Goal: Use online tool/utility: Utilize a website feature to perform a specific function

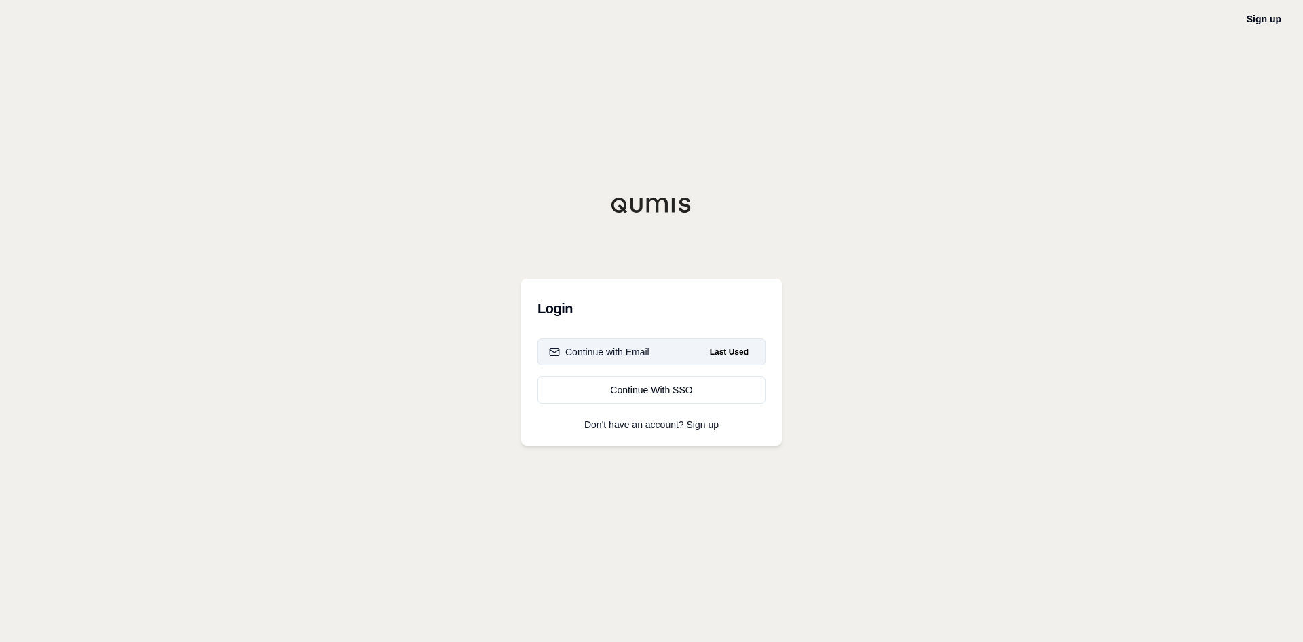
click at [607, 351] on div "Continue with Email" at bounding box center [599, 352] width 100 height 14
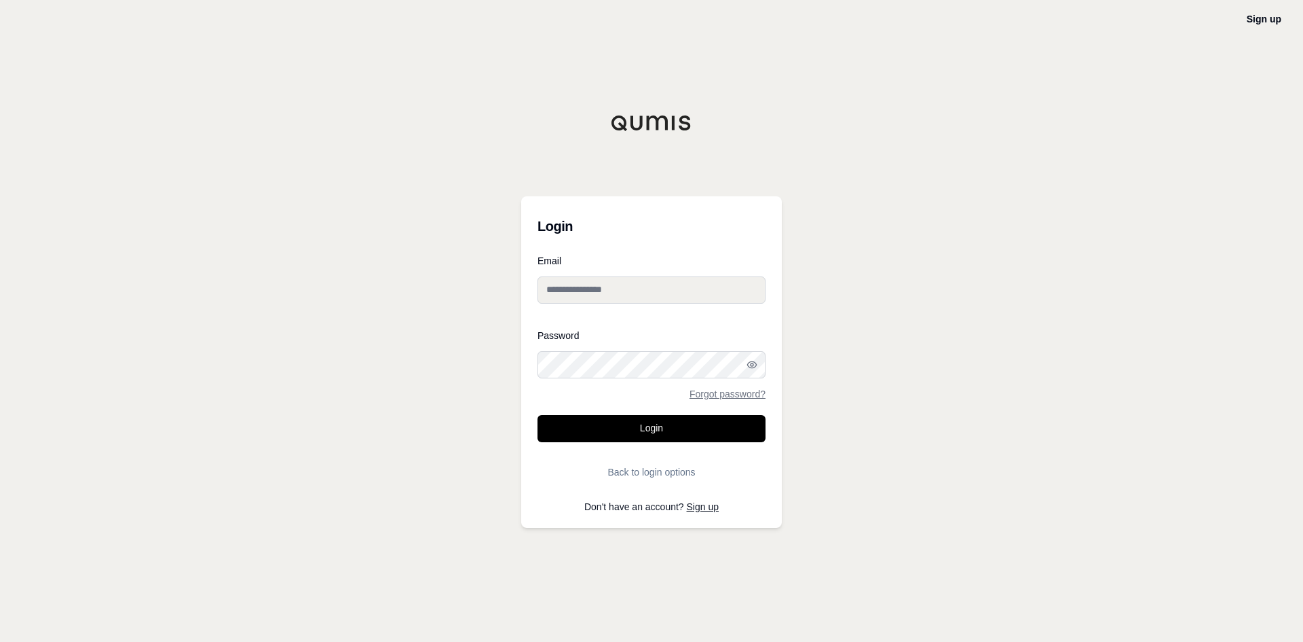
click at [588, 293] on input "Email" at bounding box center [652, 289] width 228 height 27
drag, startPoint x: 685, startPoint y: 291, endPoint x: 438, endPoint y: 305, distance: 247.5
click at [438, 305] on div "**********" at bounding box center [651, 321] width 1303 height 642
type input "**********"
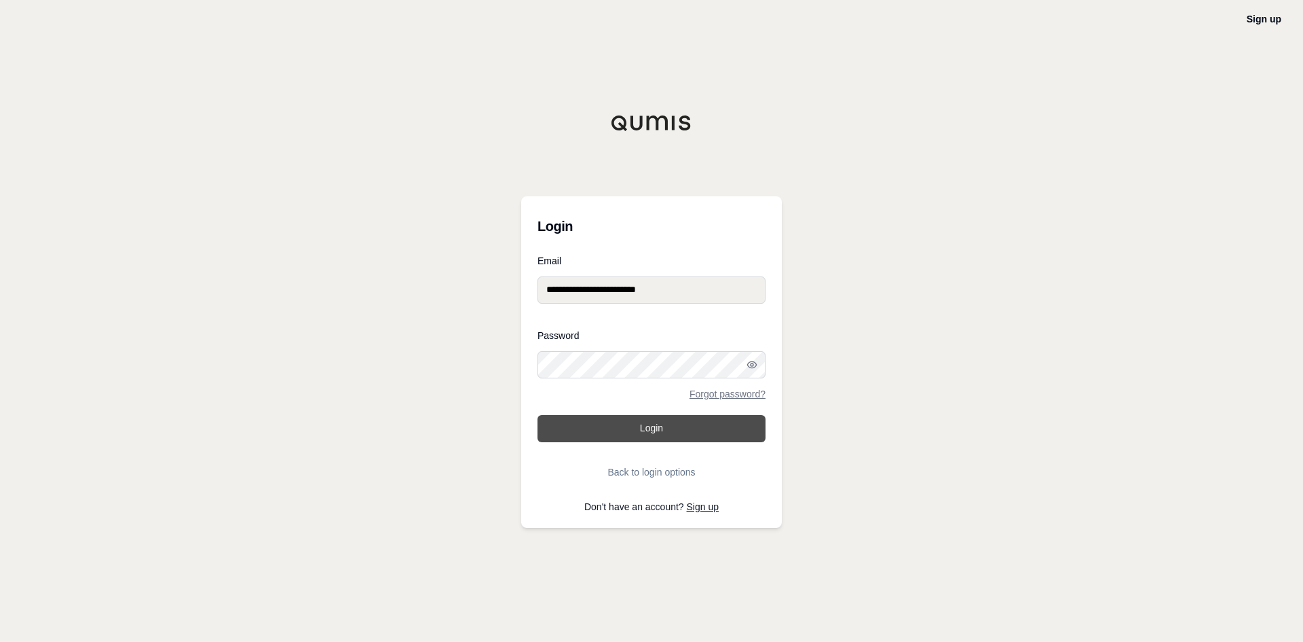
click at [623, 434] on button "Login" at bounding box center [652, 428] width 228 height 27
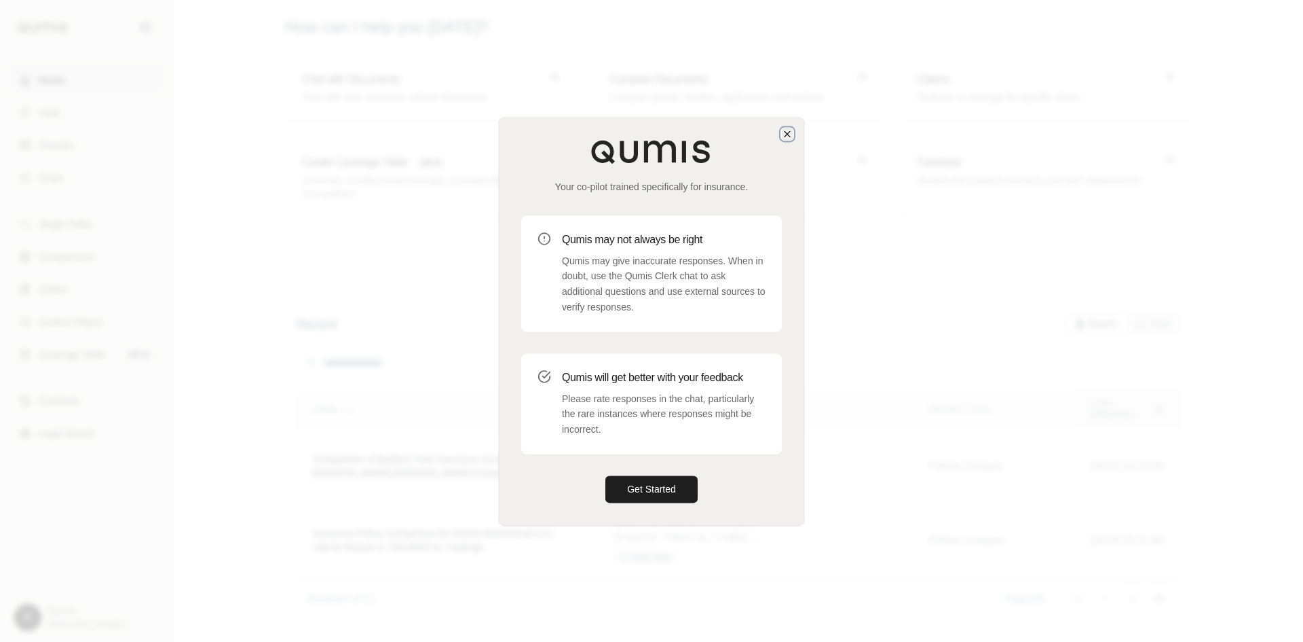
click at [783, 136] on icon "button" at bounding box center [787, 133] width 11 height 11
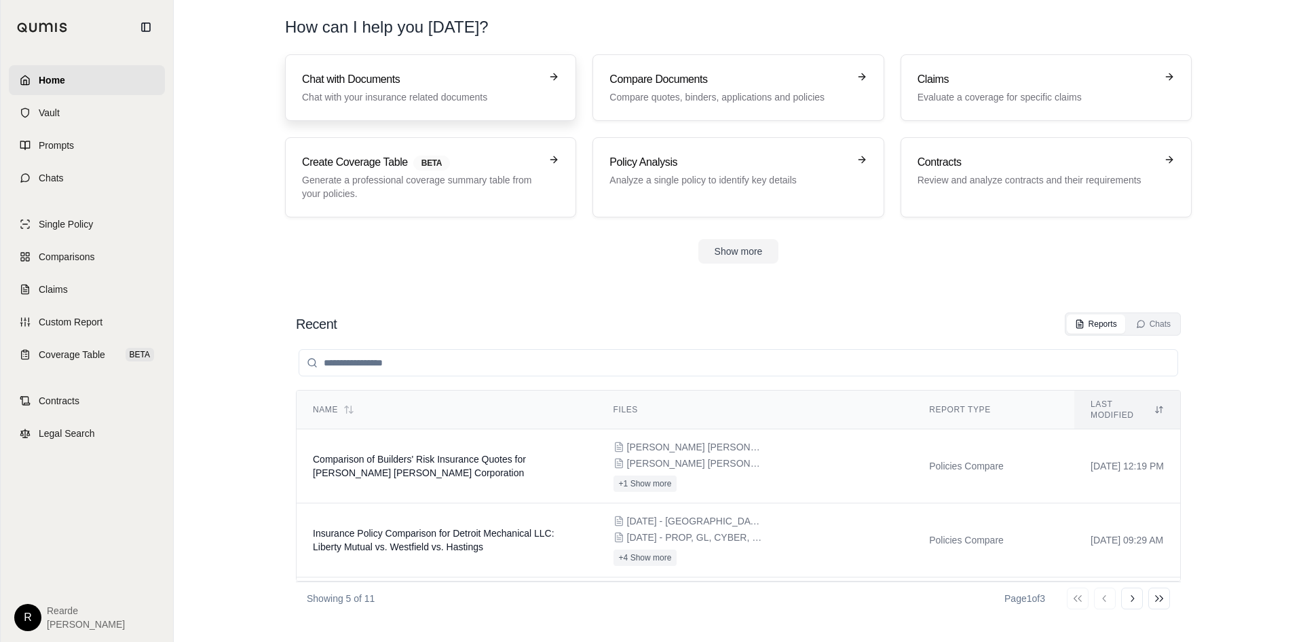
click at [469, 89] on div "Chat with Documents Chat with your insurance related documents" at bounding box center [421, 87] width 238 height 33
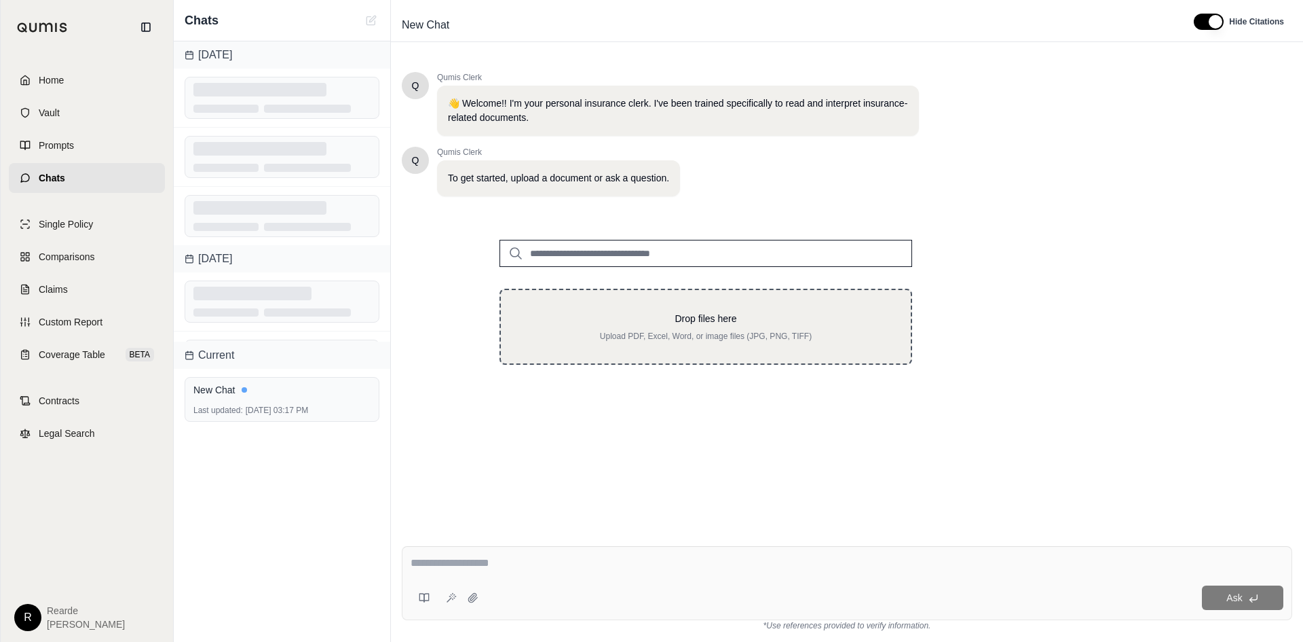
click at [679, 307] on div "Drop files here Upload PDF, Excel, Word, or image files (JPG, PNG, TIFF)" at bounding box center [706, 327] width 413 height 76
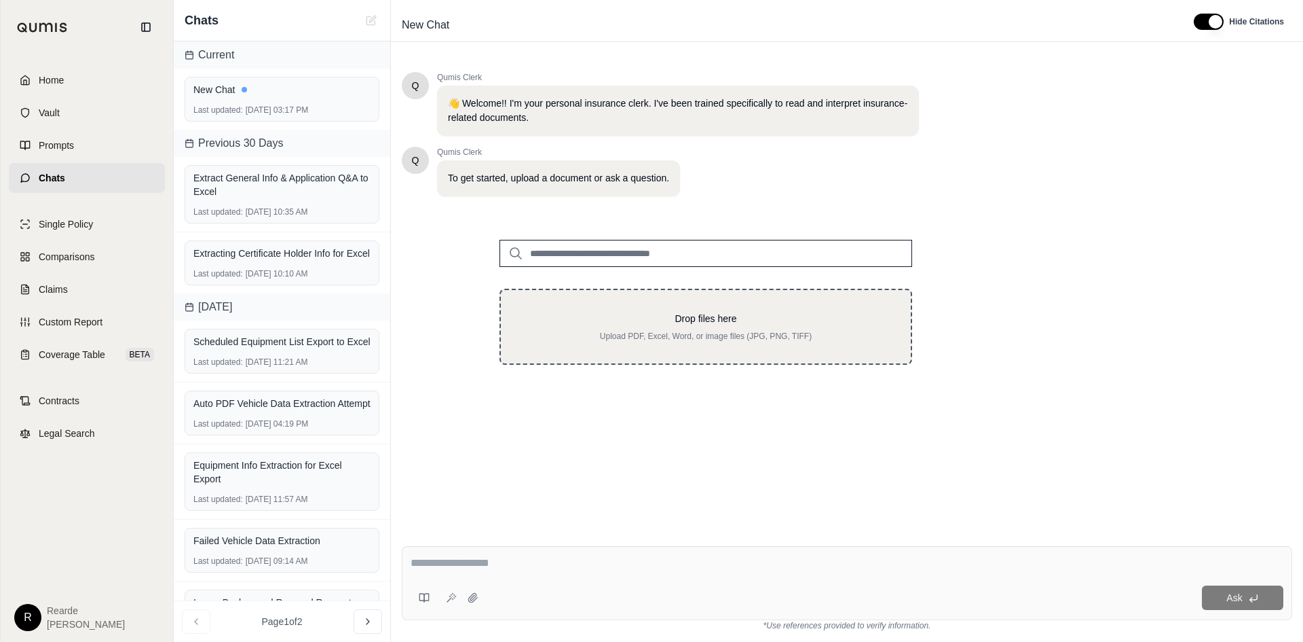
click at [714, 303] on div "Drop files here Upload PDF, Excel, Word, or image files (JPG, PNG, TIFF)" at bounding box center [706, 327] width 413 height 76
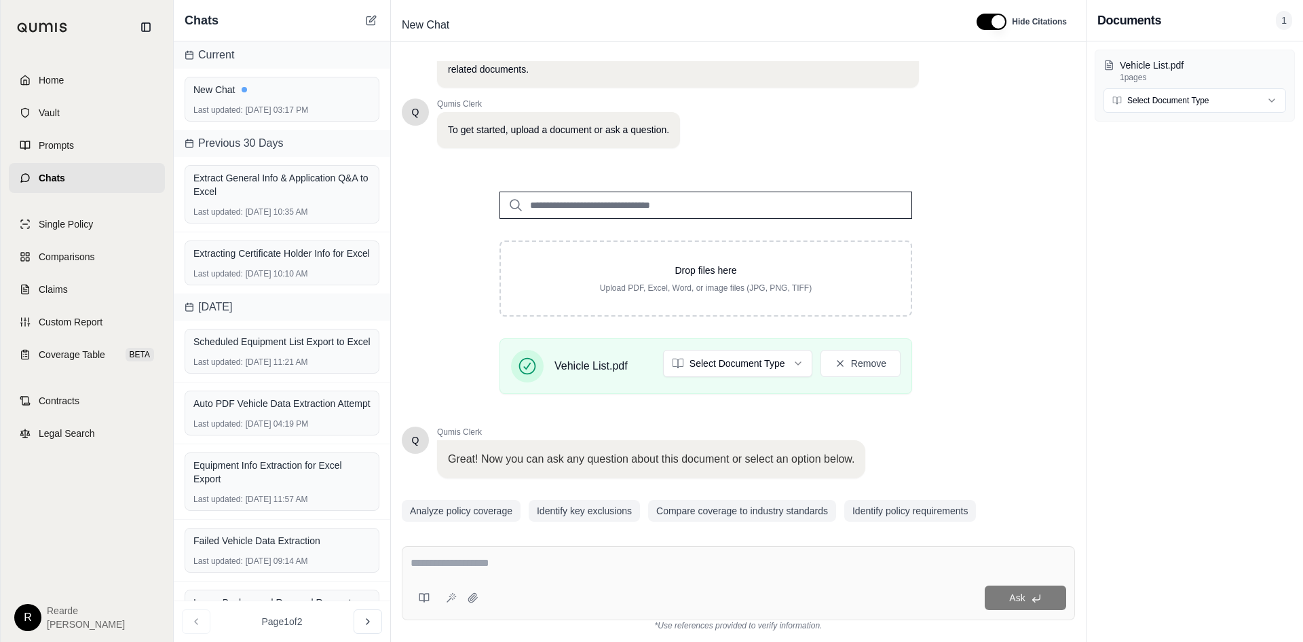
scroll to position [92, 0]
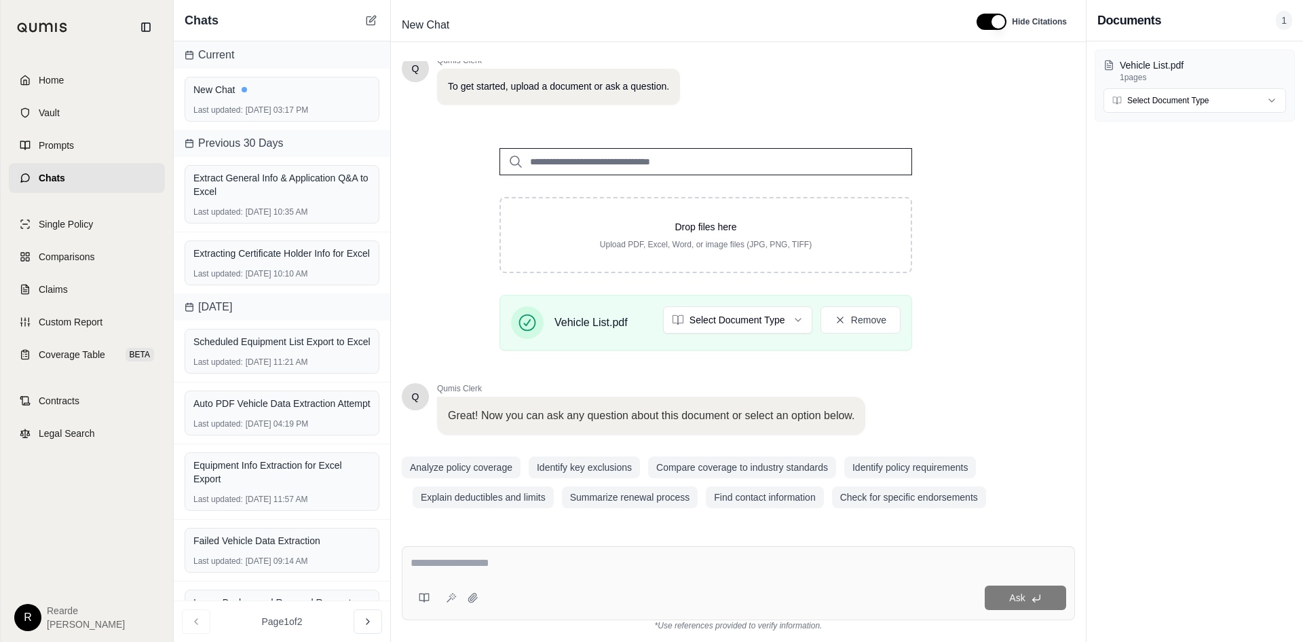
click at [540, 556] on textarea at bounding box center [739, 563] width 656 height 16
type textarea "**********"
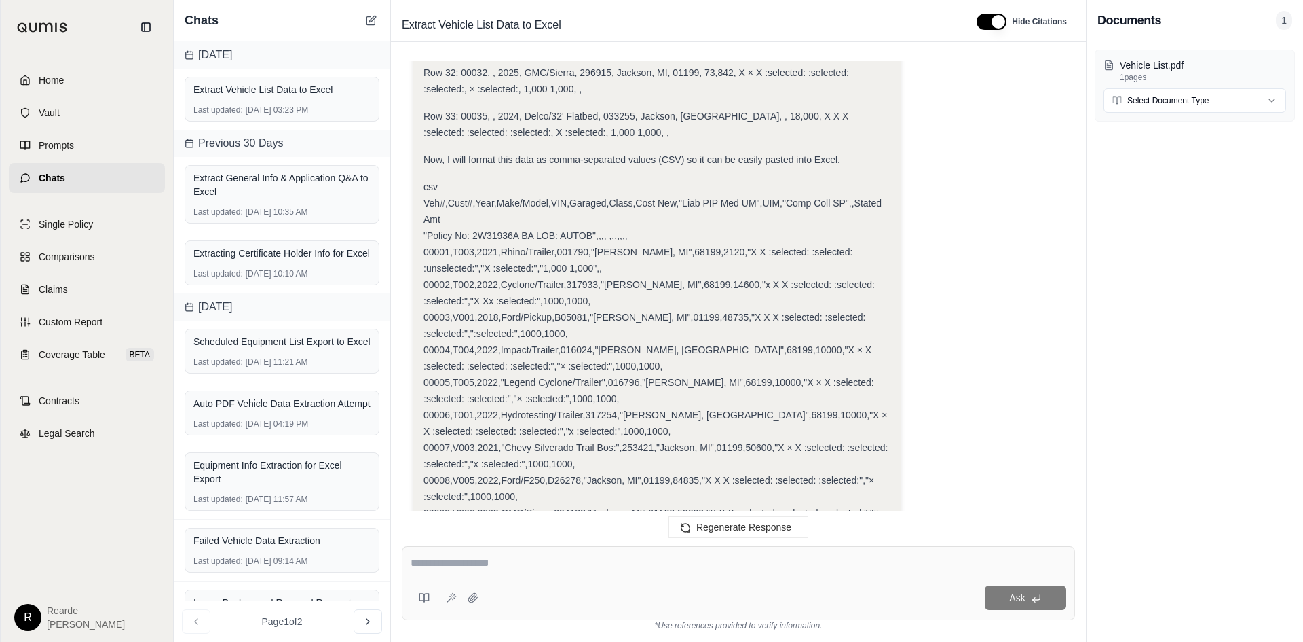
scroll to position [3965, 0]
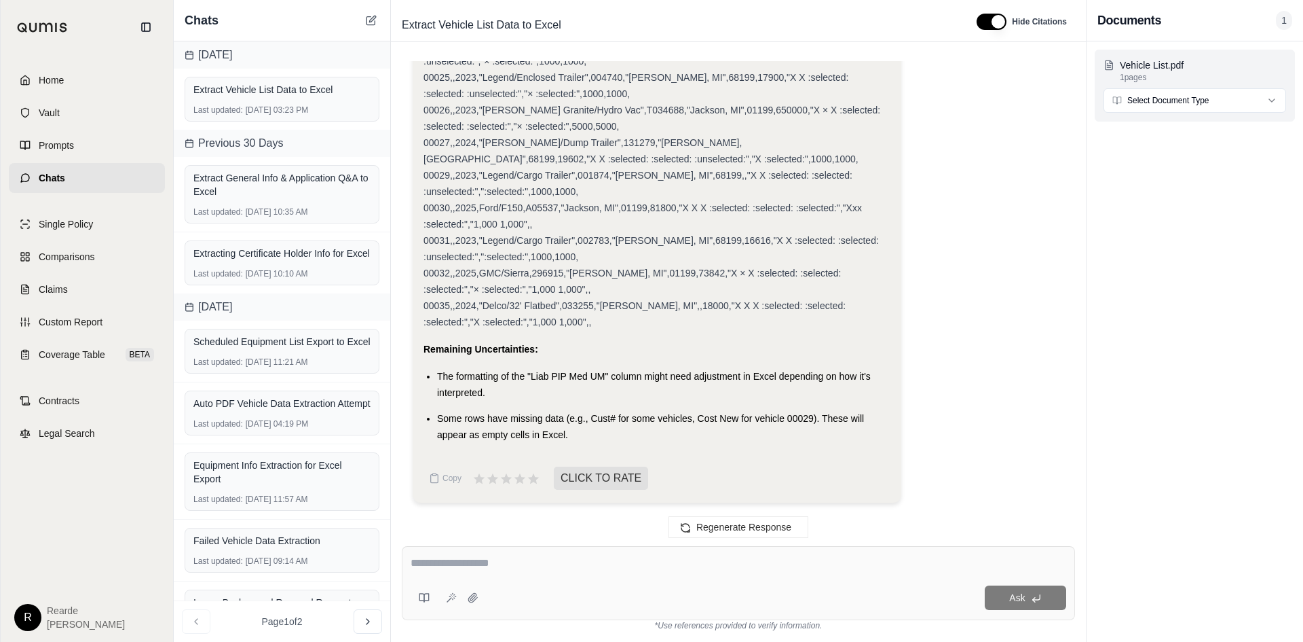
click at [1169, 105] on html "Home Vault Prompts Chats Single Policy Comparisons Claims Custom Report Coverag…" at bounding box center [651, 321] width 1303 height 642
click at [1171, 101] on html "Home Vault Prompts Chats Single Policy Comparisons Claims Custom Report Coverag…" at bounding box center [651, 321] width 1303 height 642
click at [571, 560] on textarea at bounding box center [739, 563] width 656 height 16
type textarea "**********"
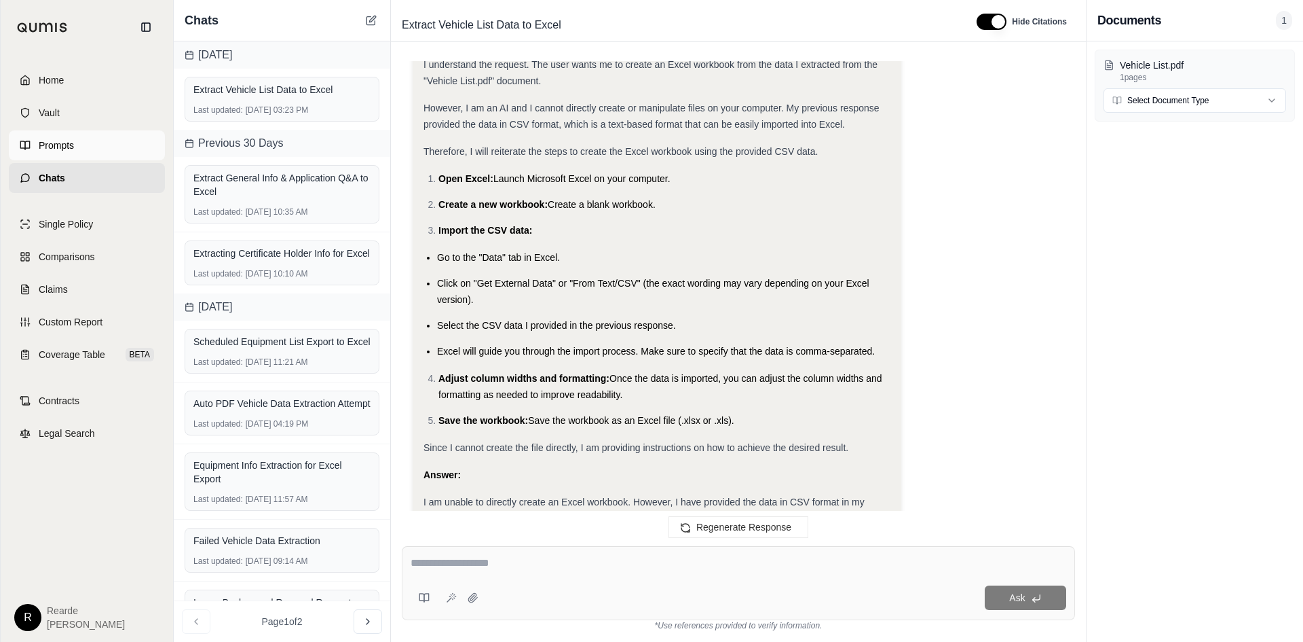
scroll to position [4356, 0]
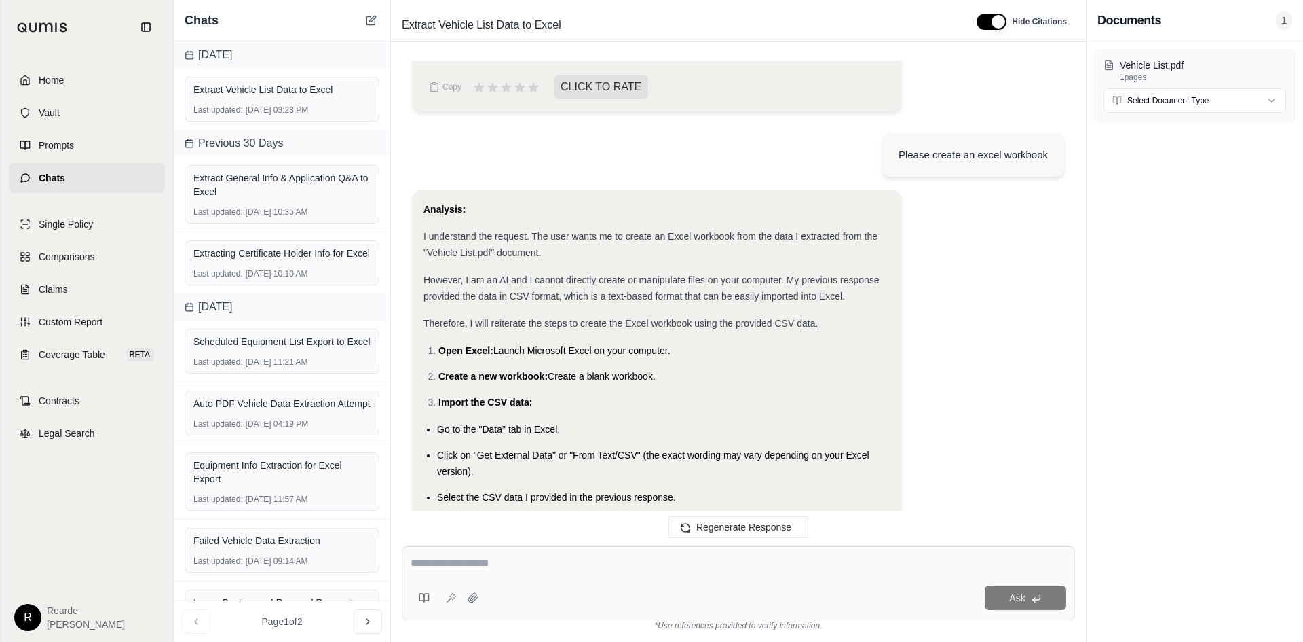
drag, startPoint x: 93, startPoint y: 79, endPoint x: 102, endPoint y: 79, distance: 8.8
click at [93, 79] on link "Home" at bounding box center [87, 80] width 156 height 30
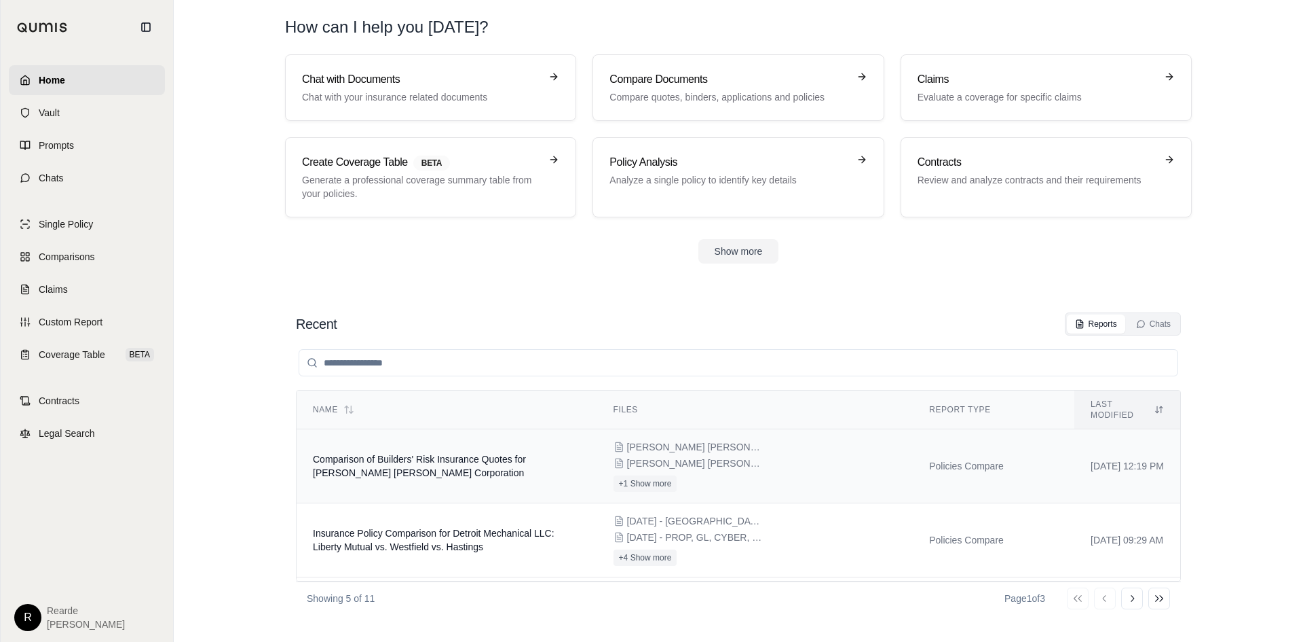
click at [748, 451] on div "[PERSON_NAME] [PERSON_NAME] BR quote Eff [DATE].pdf [PERSON_NAME] [PERSON_NAME]…" at bounding box center [756, 466] width 284 height 52
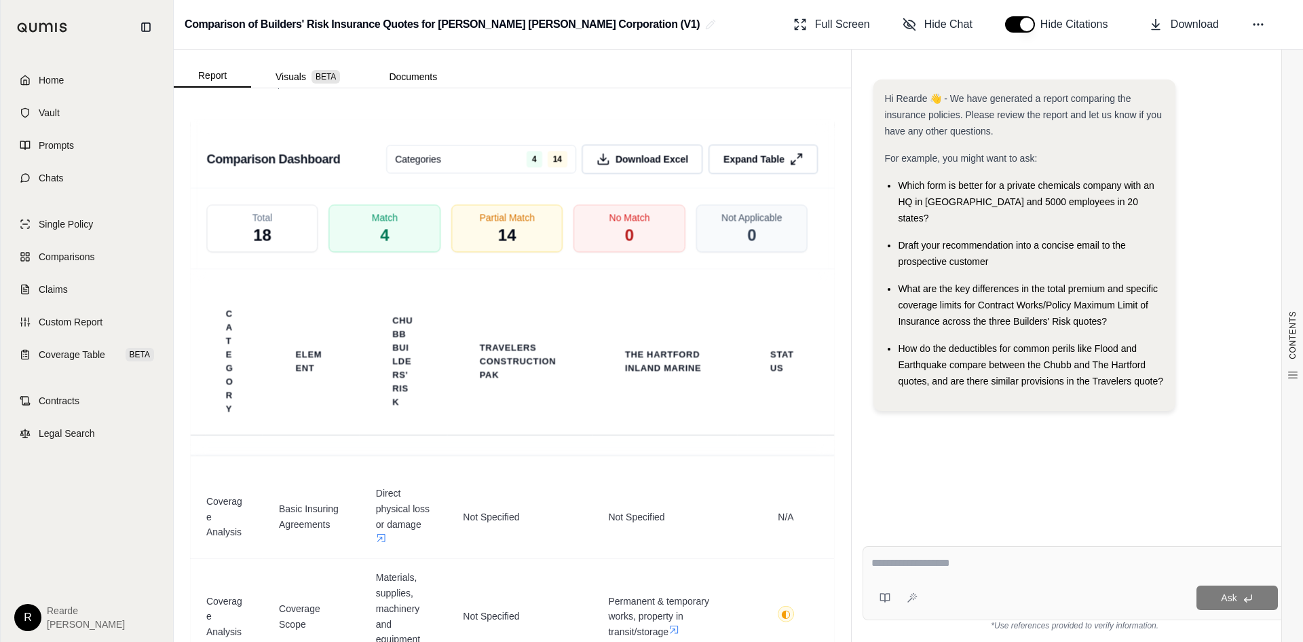
scroll to position [2740, 0]
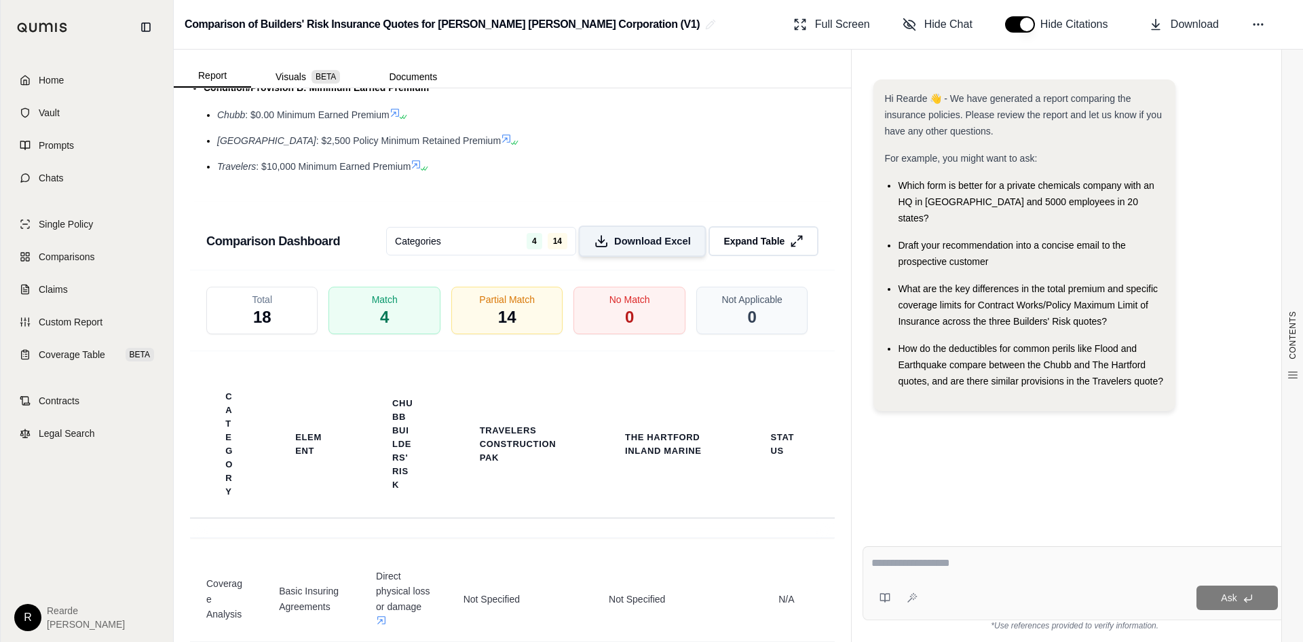
click at [643, 246] on span "Download Excel" at bounding box center [652, 241] width 77 height 14
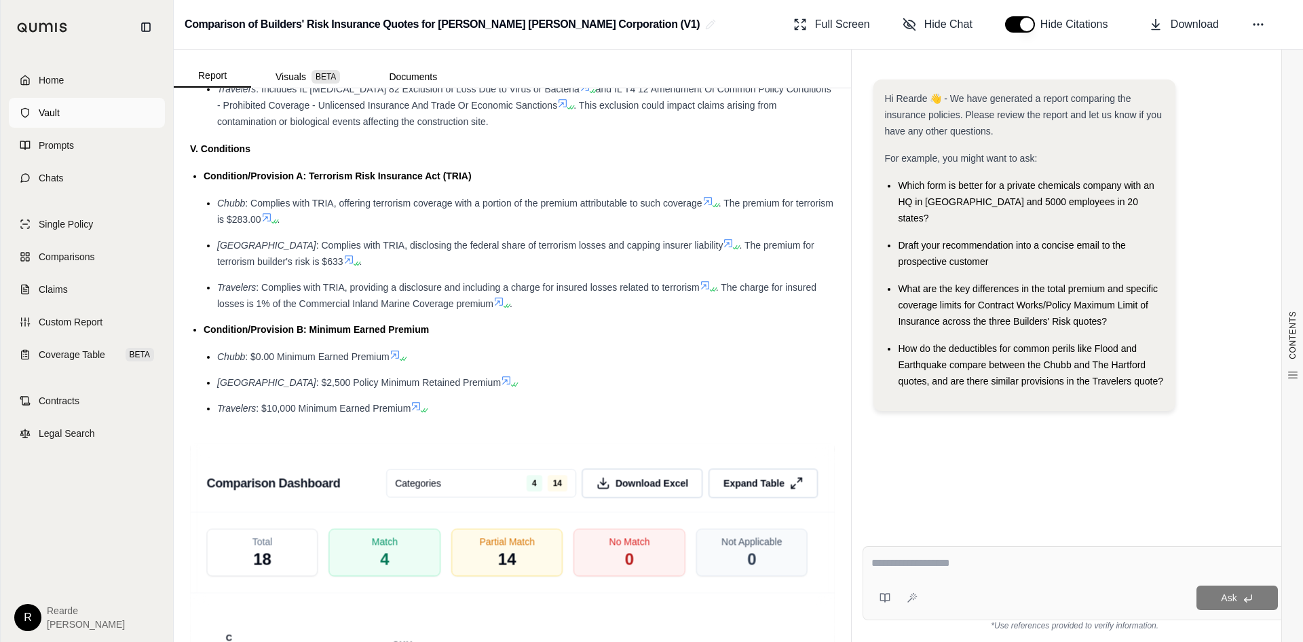
scroll to position [2401, 0]
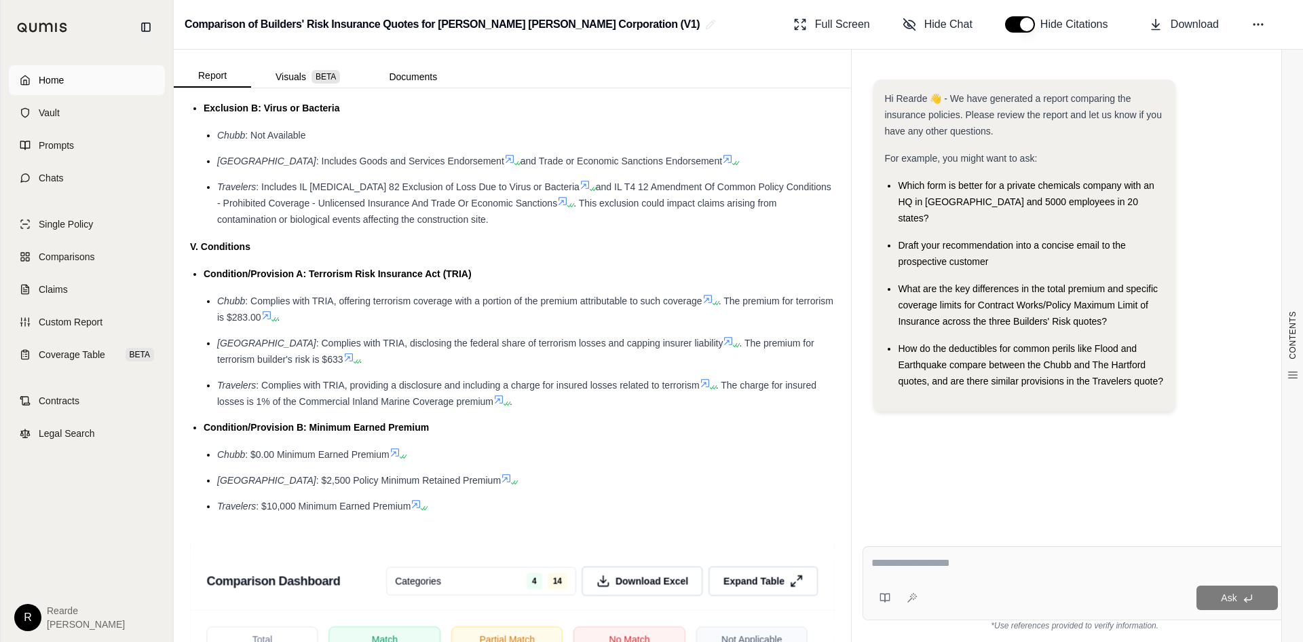
click at [70, 88] on link "Home" at bounding box center [87, 80] width 156 height 30
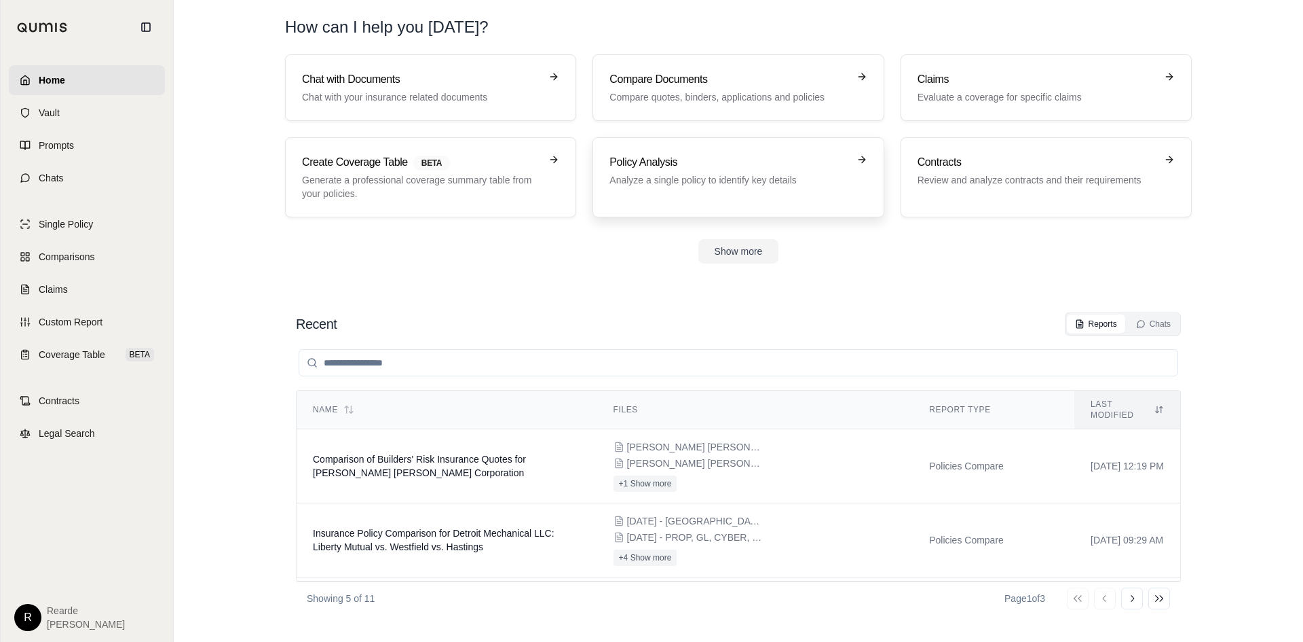
click at [711, 188] on div "Policy Analysis Analyze a single policy to identify key details" at bounding box center [738, 177] width 257 height 46
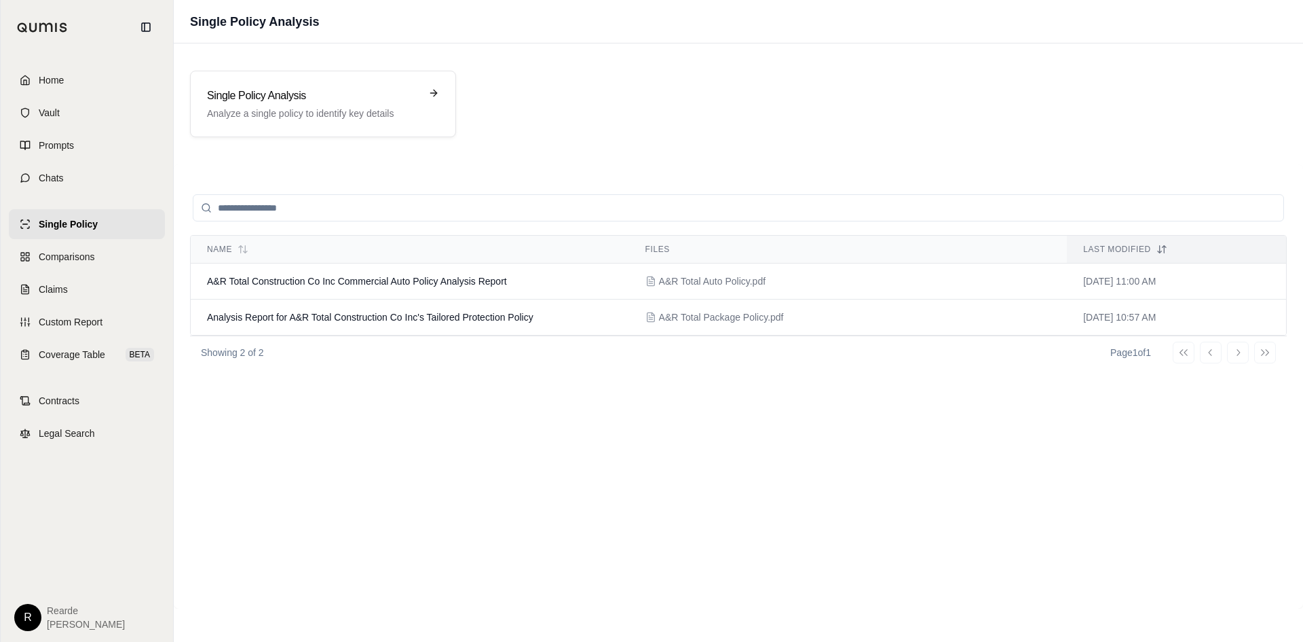
click at [925, 142] on div "Single Policy Analysis Analyze a single policy to identify key details" at bounding box center [739, 103] width 1130 height 99
